Goal: Task Accomplishment & Management: Use online tool/utility

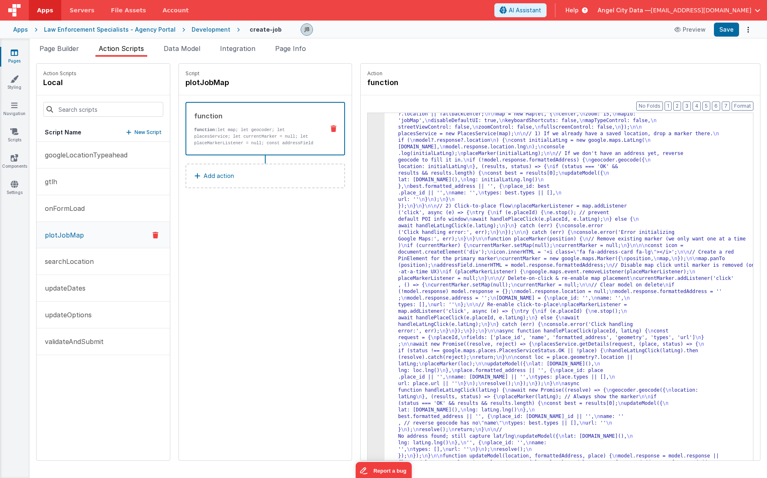
scroll to position [61, 0]
click at [368, 206] on div "3" at bounding box center [376, 272] width 17 height 415
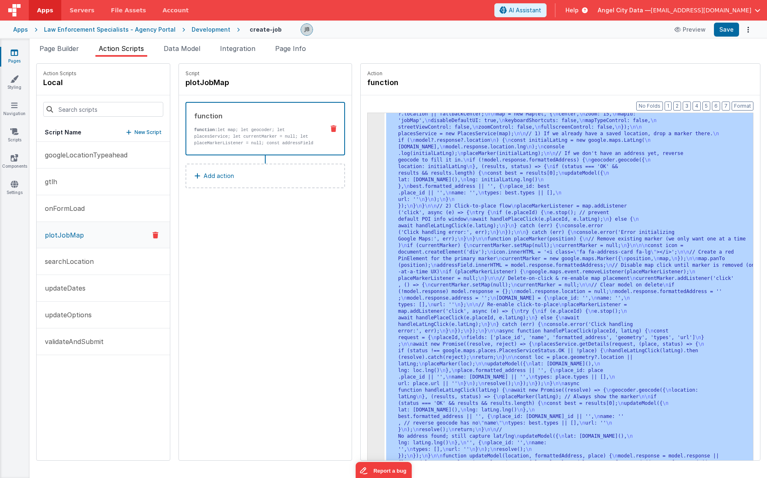
click at [368, 204] on div "3" at bounding box center [376, 272] width 17 height 415
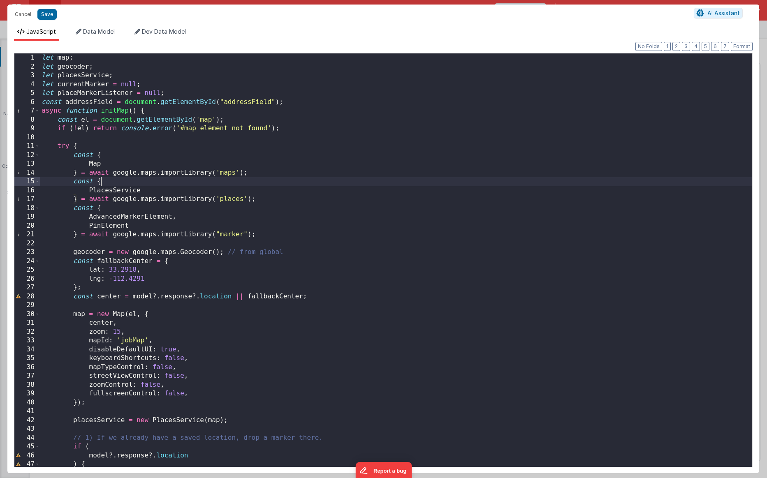
click at [285, 183] on div "let map ; let geocoder ; let placesService ; let currentMarker = null ; let pla…" at bounding box center [396, 268] width 712 height 431
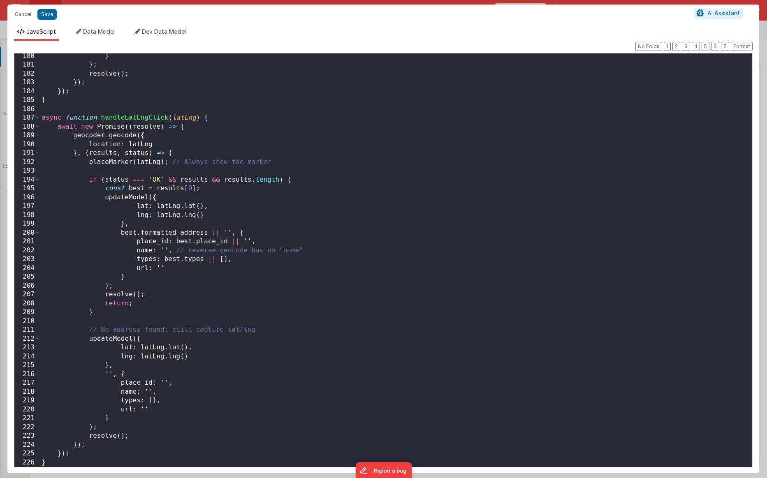
scroll to position [1594, 0]
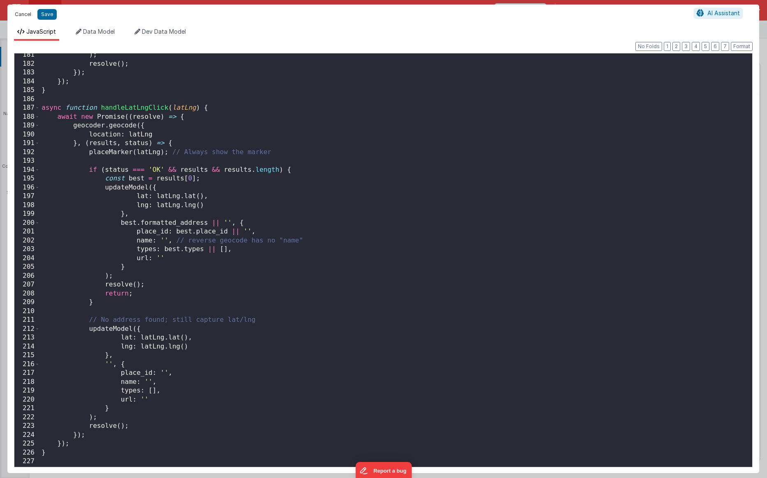
click at [20, 16] on button "Cancel" at bounding box center [23, 15] width 25 height 12
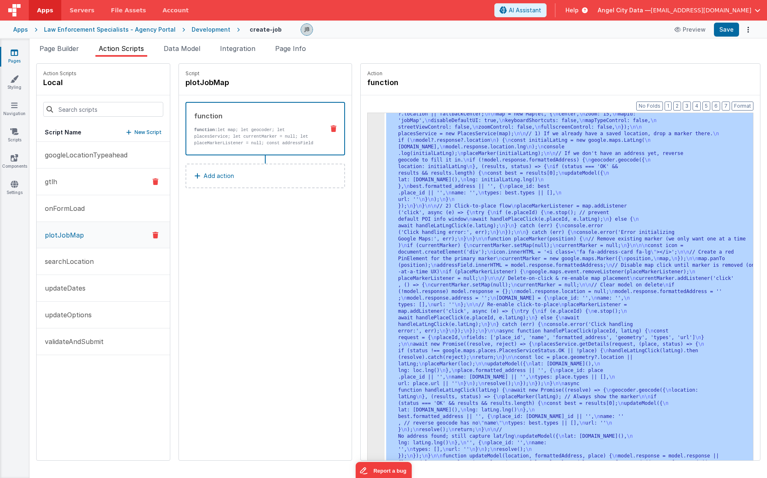
click at [62, 185] on button "gtlh" at bounding box center [103, 182] width 133 height 27
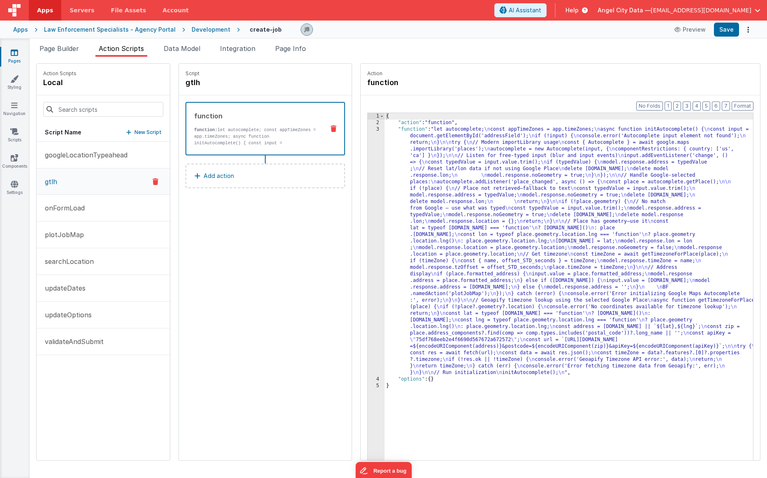
click at [368, 183] on div "3" at bounding box center [376, 251] width 17 height 250
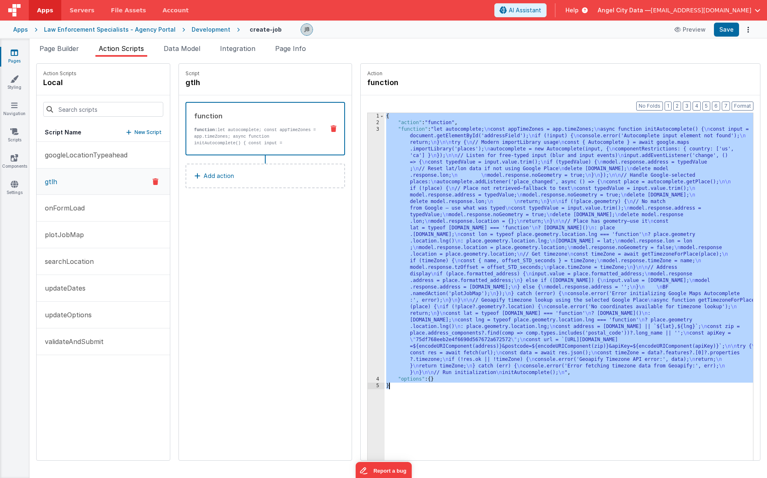
click at [368, 183] on div "3" at bounding box center [376, 251] width 17 height 250
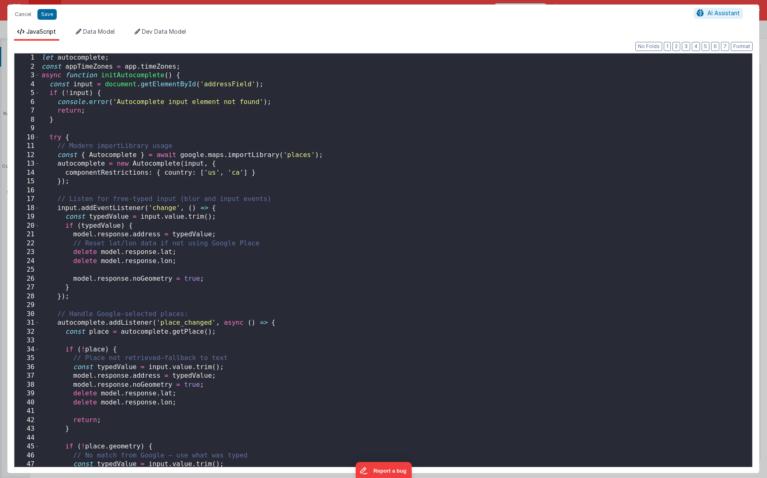
click at [360, 183] on div "Cancel Save AI Assistant JavaScript Data Model Dev Data Model Format 7 6 5 4 3 …" at bounding box center [383, 239] width 767 height 478
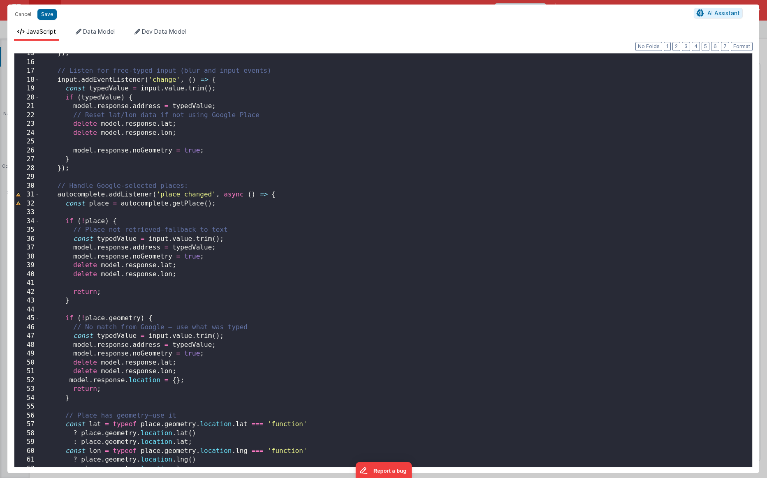
scroll to position [0, 0]
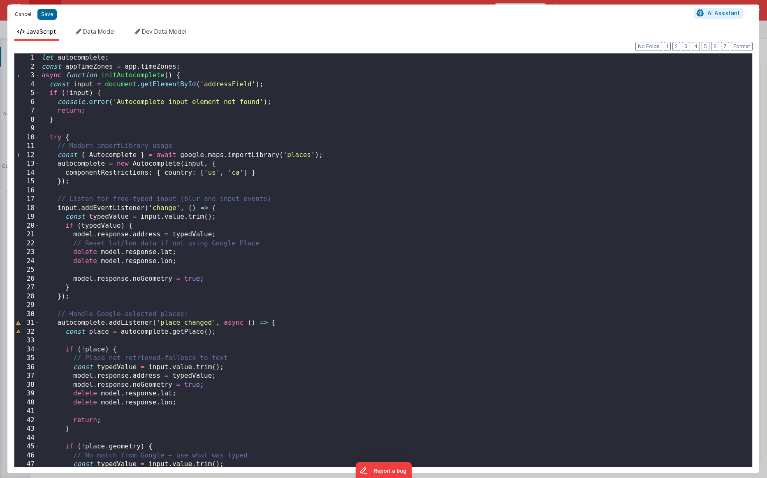
click at [25, 14] on button "Cancel" at bounding box center [23, 15] width 25 height 12
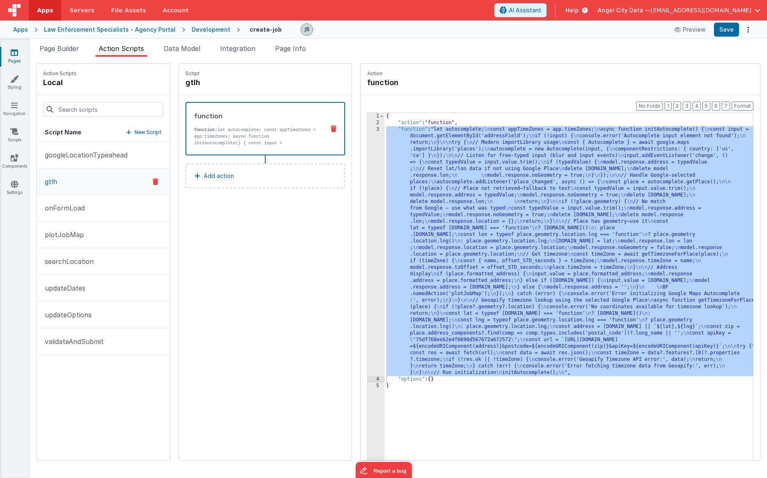
click at [368, 219] on div "3" at bounding box center [376, 251] width 17 height 250
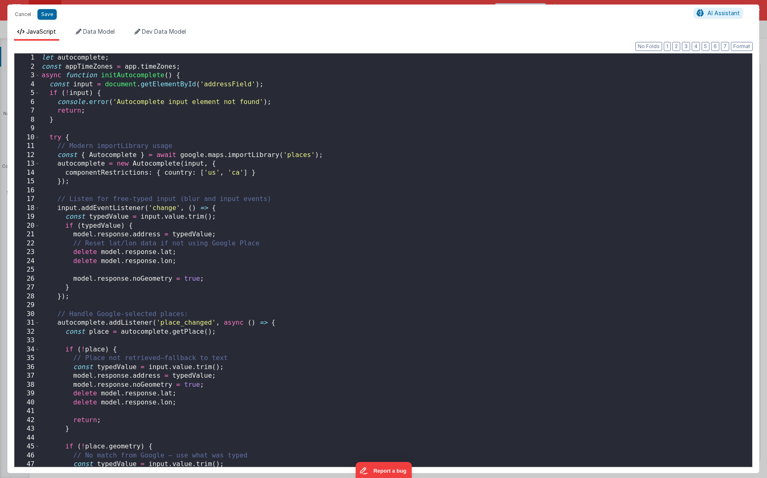
click at [360, 219] on div "Cancel Save AI Assistant JavaScript Data Model Dev Data Model Format 7 6 5 4 3 …" at bounding box center [383, 239] width 767 height 478
click at [243, 227] on div "let autocomplete ; const appTimeZones = app . timeZones ; async function initAu…" at bounding box center [396, 268] width 712 height 431
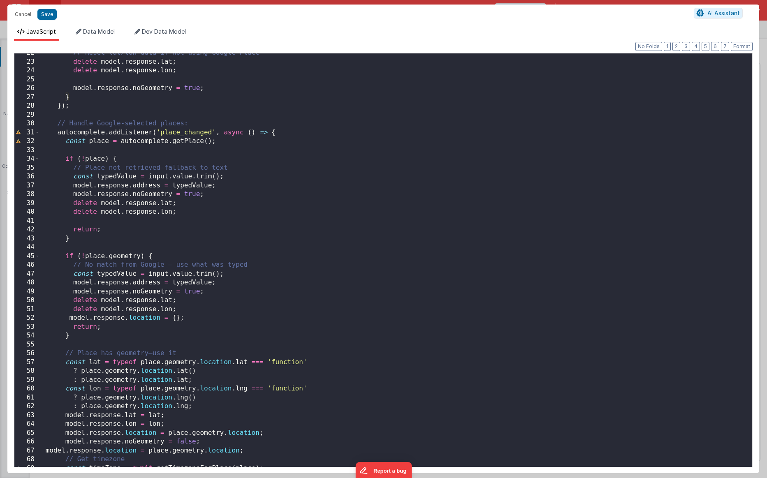
scroll to position [190, 0]
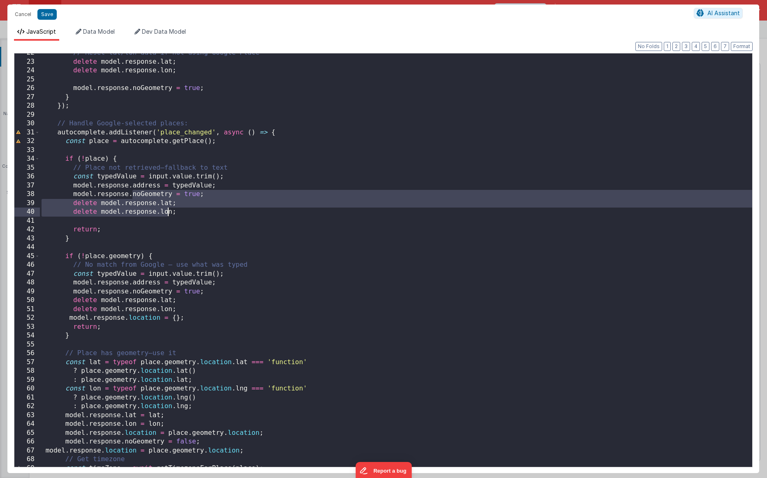
drag, startPoint x: 132, startPoint y: 197, endPoint x: 169, endPoint y: 215, distance: 41.9
click at [169, 215] on div "// Reset lat/lon data if not using Google Place delete model . response . lat ;…" at bounding box center [396, 264] width 712 height 431
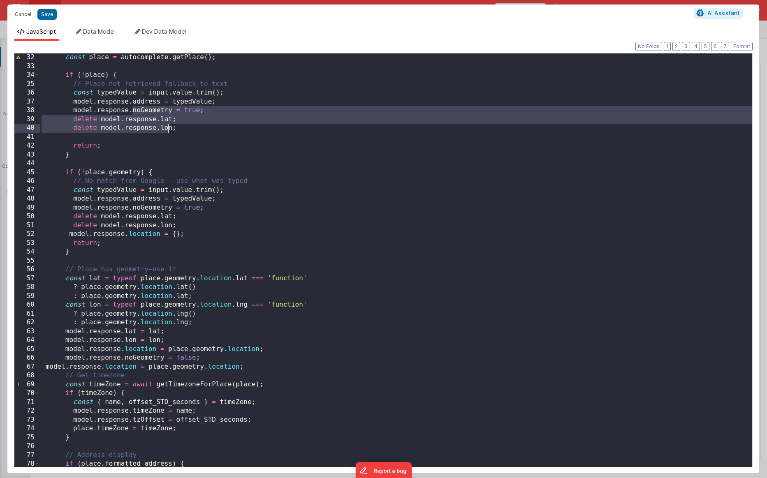
scroll to position [274, 0]
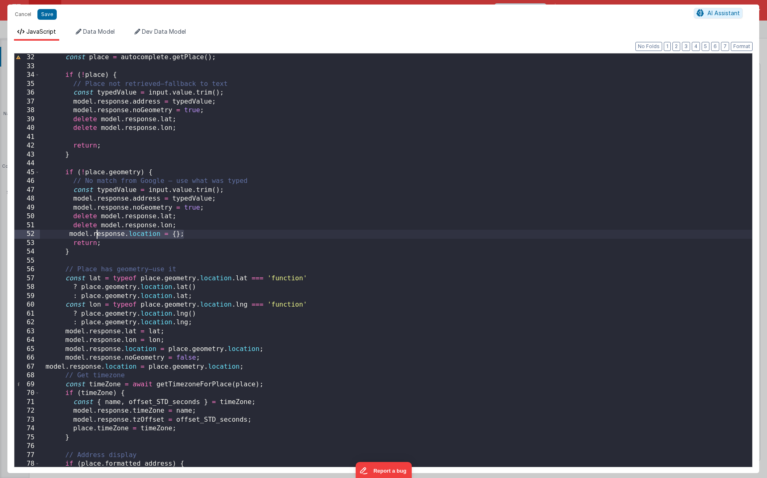
drag, startPoint x: 186, startPoint y: 232, endPoint x: 96, endPoint y: 230, distance: 90.5
click at [96, 230] on div "const place = autocomplete . getPlace ( ) ; if ( ! place ) { // Place not retri…" at bounding box center [396, 268] width 712 height 431
click at [134, 237] on div "const place = autocomplete . getPlace ( ) ; if ( ! place ) { // Place not retri…" at bounding box center [396, 268] width 712 height 431
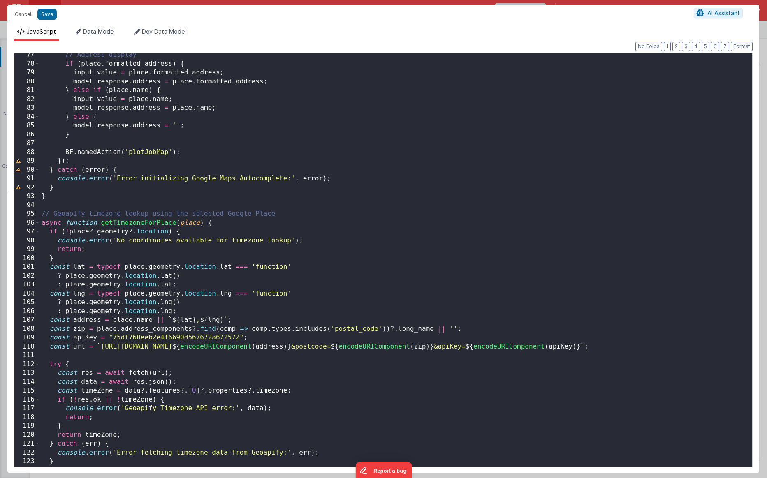
scroll to position [666, 0]
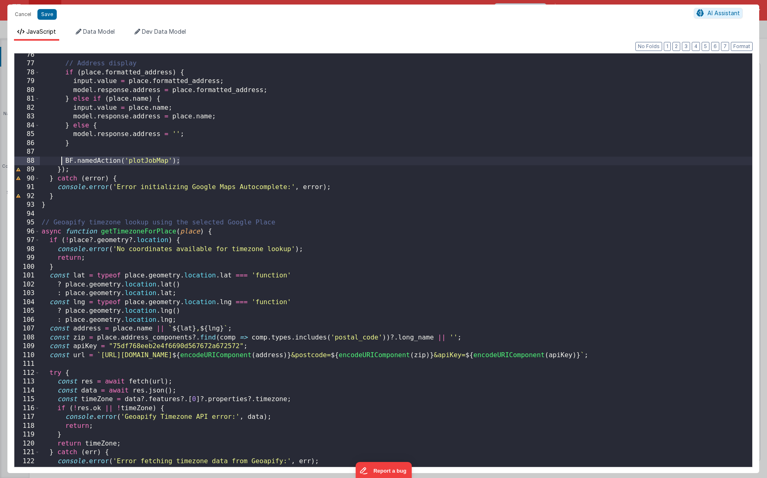
drag, startPoint x: 183, startPoint y: 162, endPoint x: 60, endPoint y: 158, distance: 123.0
click at [60, 158] on div "// Address display if ( place . formatted_address ) { input . value = place . f…" at bounding box center [396, 266] width 712 height 431
click at [24, 18] on button "Cancel" at bounding box center [23, 15] width 25 height 12
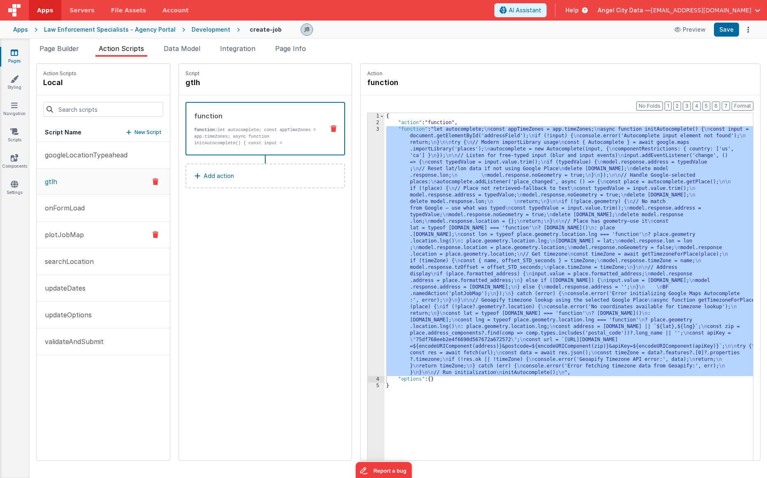
click at [73, 228] on button "plotJobMap" at bounding box center [103, 235] width 133 height 27
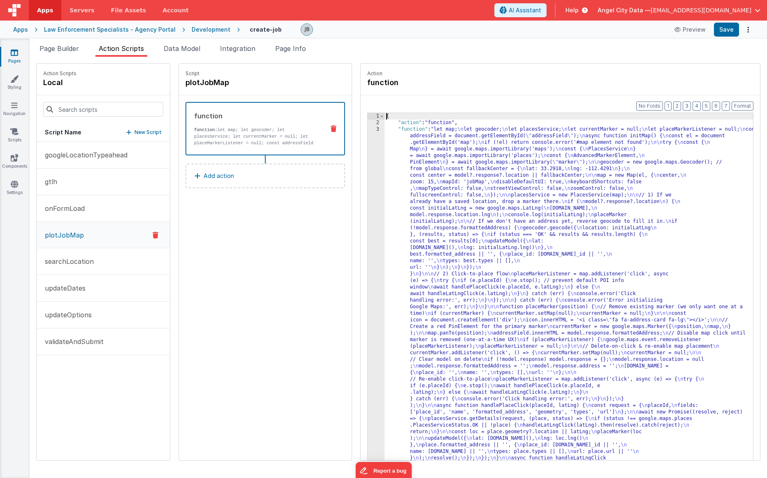
click at [368, 178] on div "3" at bounding box center [376, 340] width 17 height 428
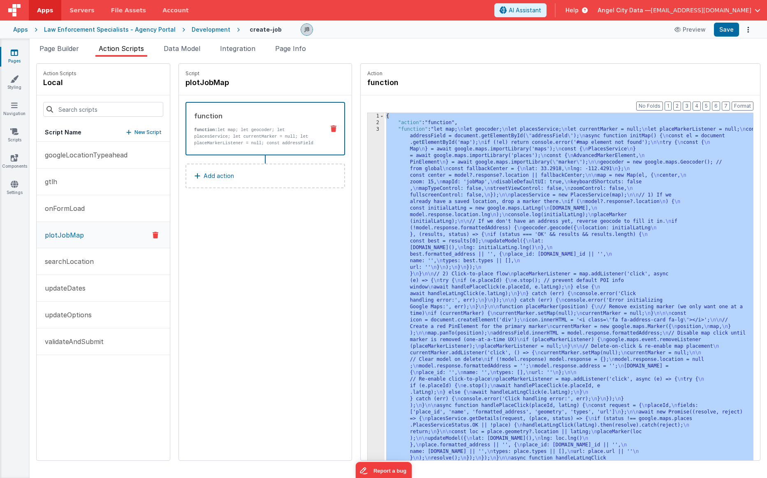
click at [368, 178] on div "3" at bounding box center [376, 340] width 17 height 428
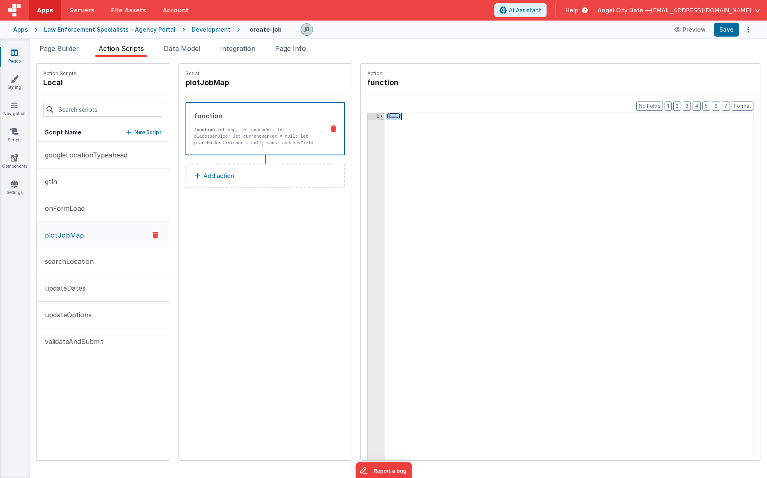
click at [380, 115] on span at bounding box center [382, 116] width 5 height 7
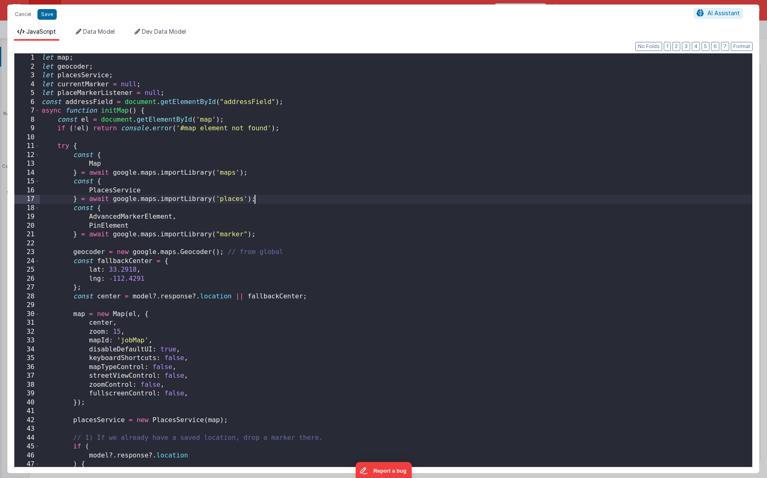
click at [352, 192] on div "let map ; let geocoder ; let placesService ; let currentMarker = null ; let pla…" at bounding box center [396, 268] width 712 height 431
click at [251, 209] on div "let map ; let geocoder ; let placesService ; let currentMarker = null ; let pla…" at bounding box center [396, 268] width 712 height 431
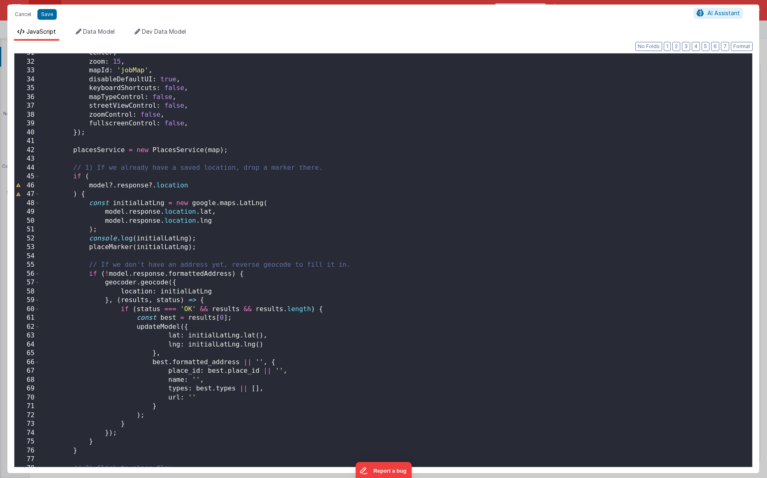
scroll to position [268, 0]
click at [18, 15] on button "Cancel" at bounding box center [23, 15] width 25 height 12
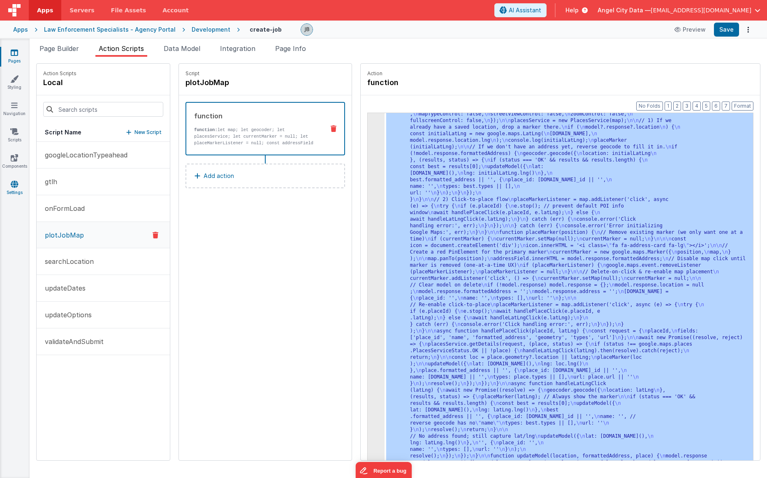
click at [23, 183] on link "Settings" at bounding box center [15, 188] width 30 height 16
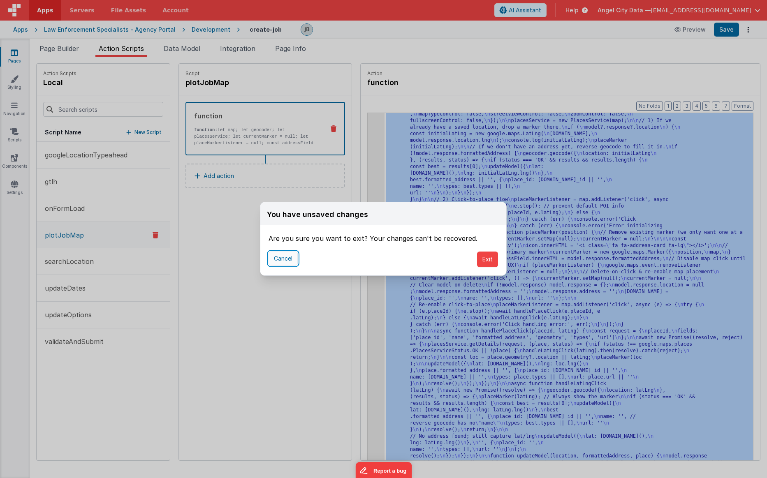
click at [286, 259] on button "Cancel" at bounding box center [283, 259] width 29 height 14
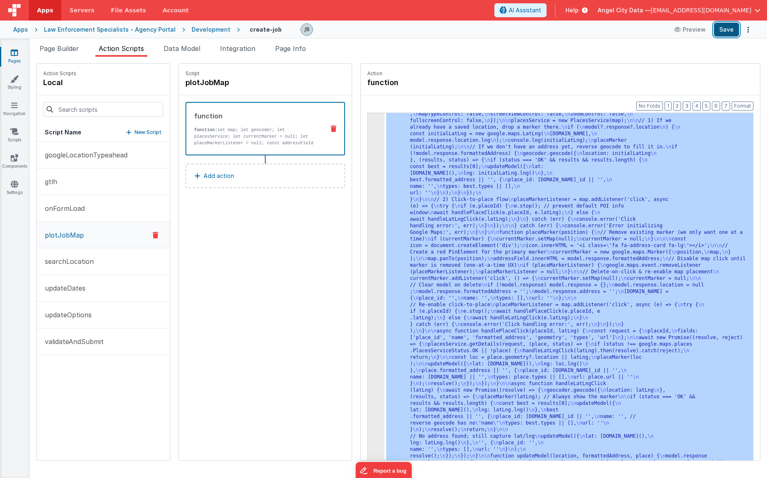
click at [726, 28] on button "Save" at bounding box center [726, 30] width 25 height 14
click at [596, 73] on p "Action" at bounding box center [560, 73] width 386 height 7
click at [736, 105] on button "Format" at bounding box center [743, 106] width 22 height 9
